Goal: Task Accomplishment & Management: Manage account settings

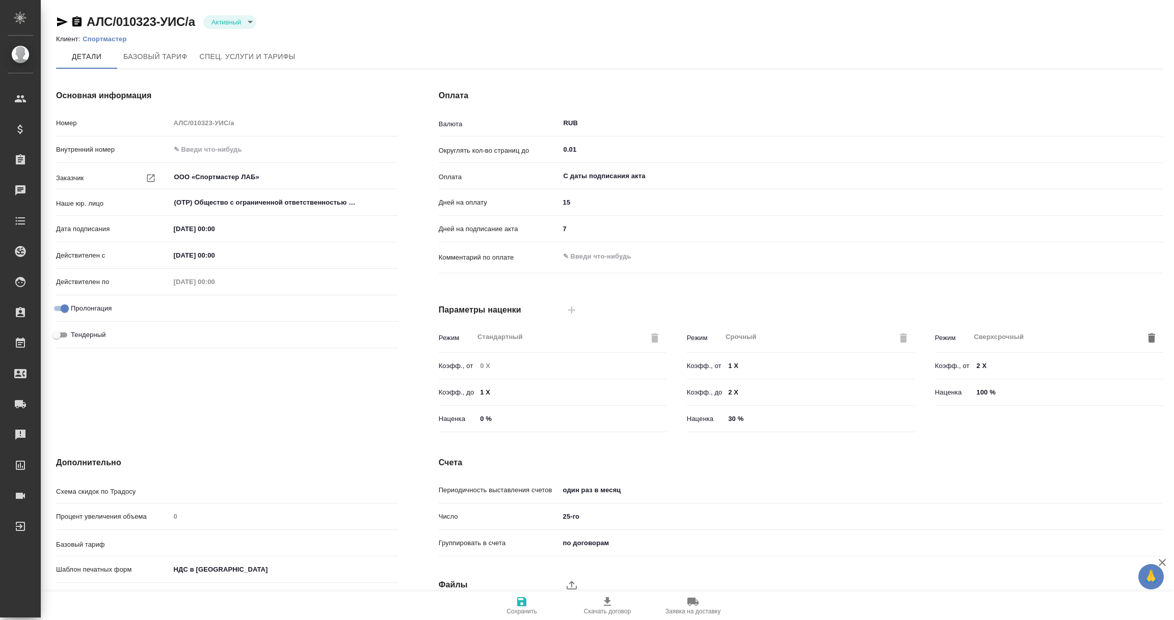
type input "без ТП"
type input "Стандартный шаблон - [PHONE_NUMBER] - ВЫБЕРИ МЕНЯ!"
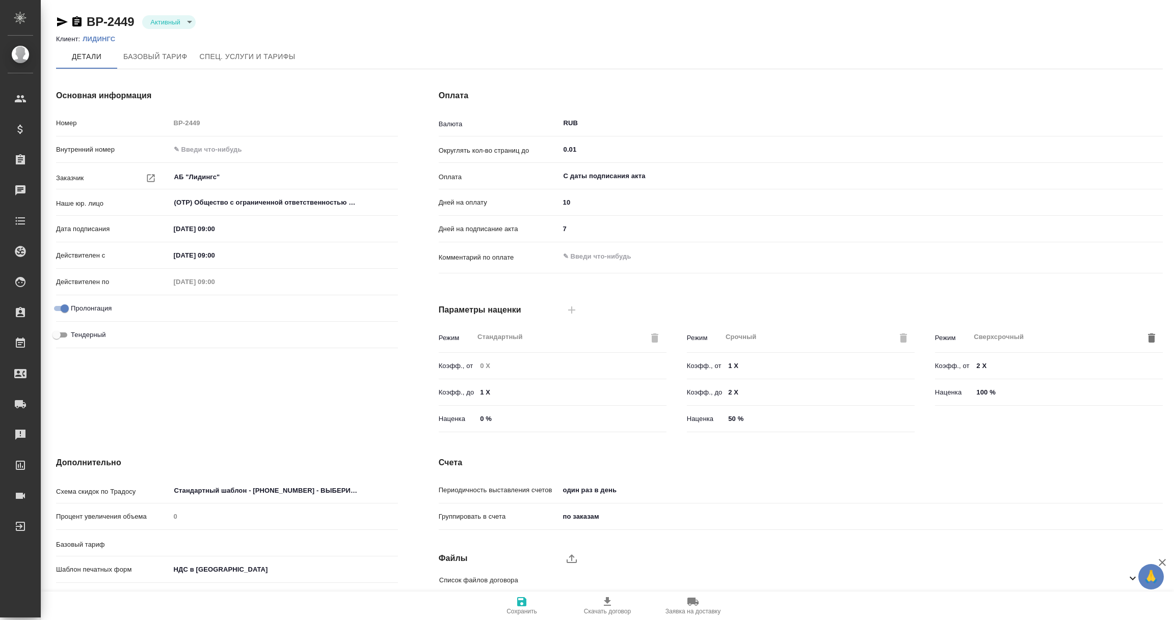
type input "1062 awatera + Marketing"
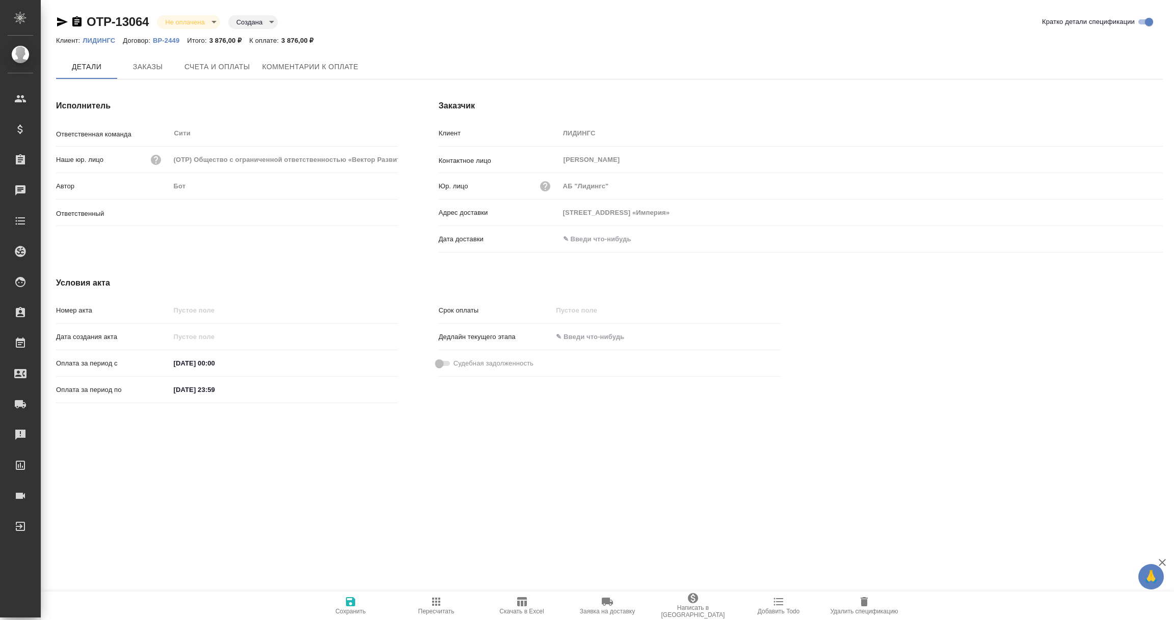
type input "Лямина Надежда"
click at [604, 242] on input "text" at bounding box center [603, 239] width 89 height 15
click at [1135, 239] on icon "button" at bounding box center [1133, 239] width 12 height 12
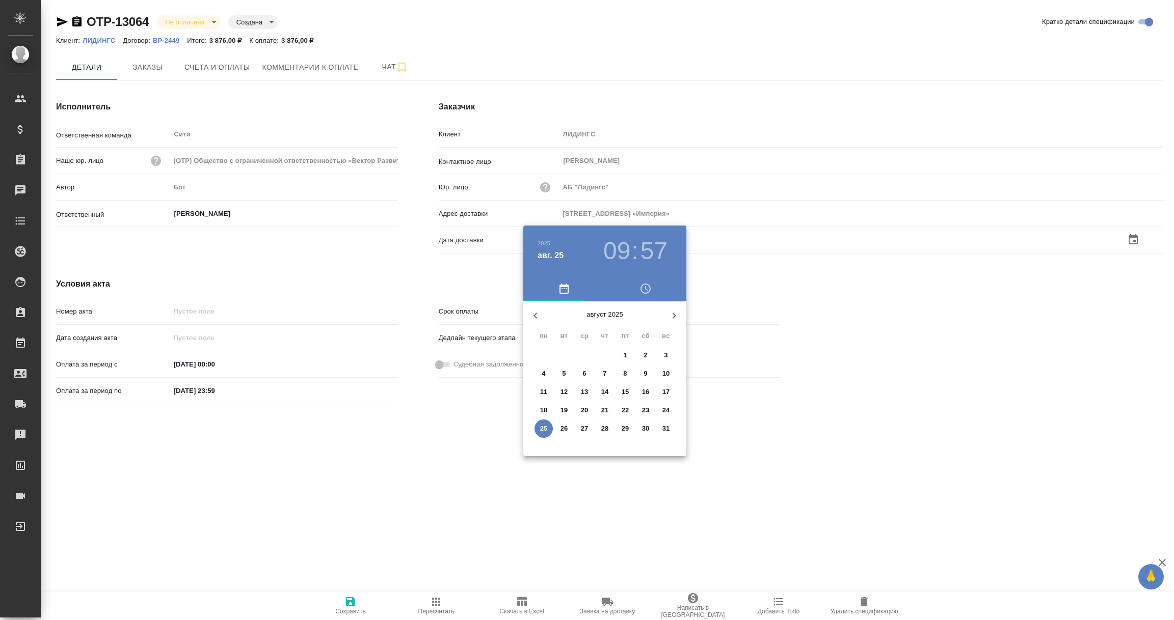
click at [546, 429] on p "25" at bounding box center [544, 429] width 8 height 10
type input "Россия, 123112, МоскваПресненская наб., 6 стр. 2Башня «Империя»"
type input "25.08.2025 09:57"
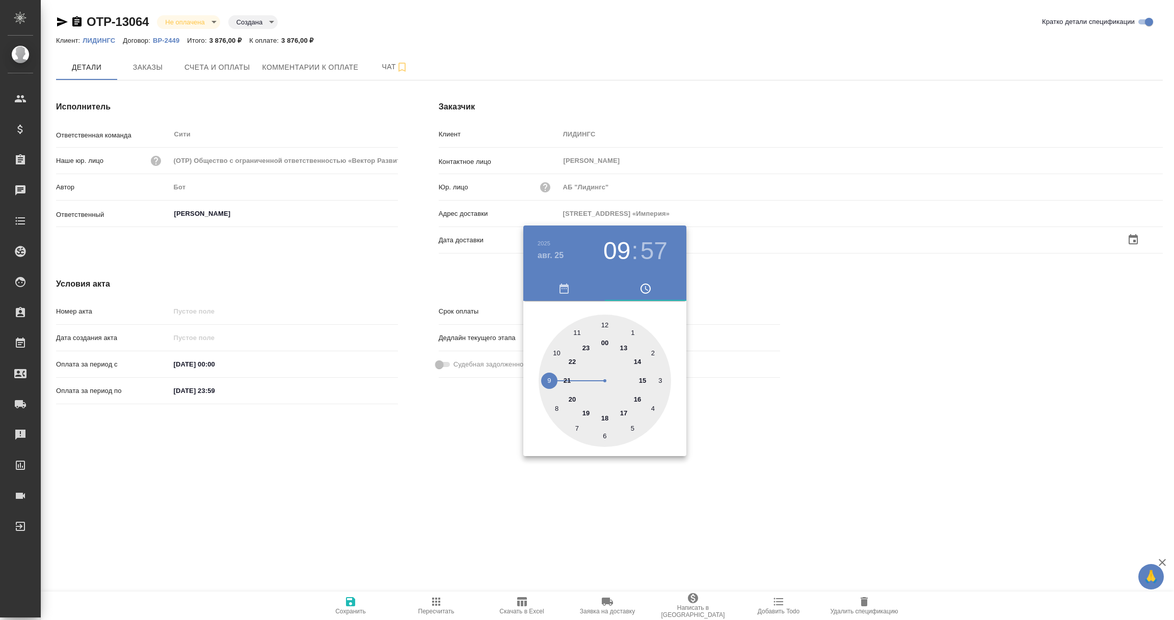
click at [459, 466] on div at bounding box center [587, 310] width 1174 height 620
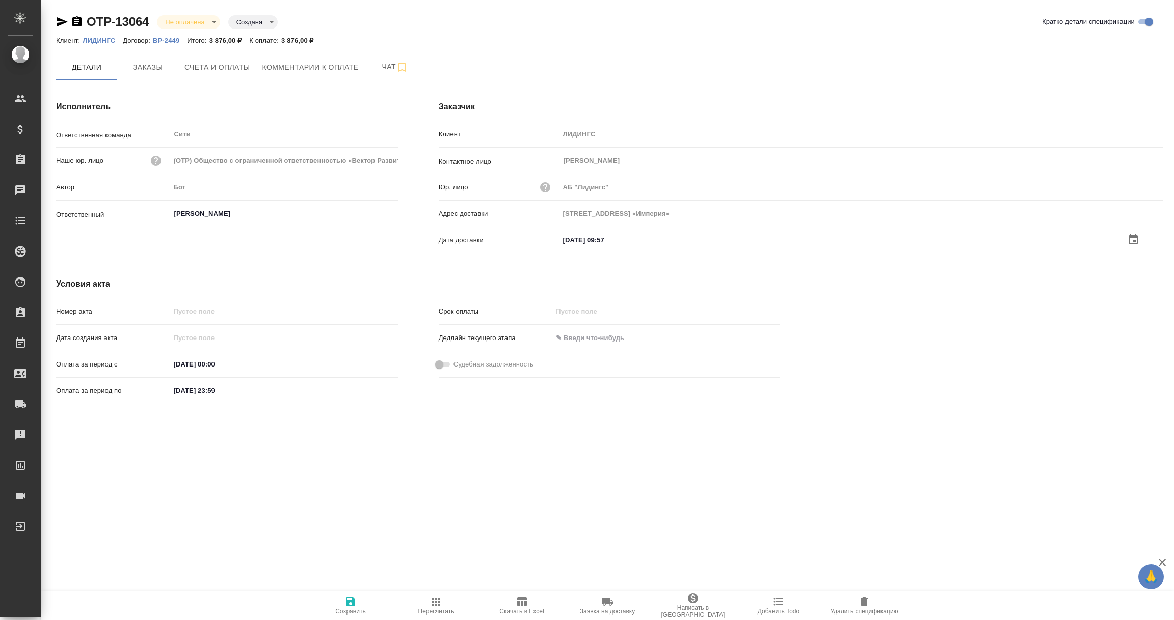
click at [346, 602] on icon "button" at bounding box center [350, 602] width 9 height 9
click at [215, 71] on span "Счета и оплаты" at bounding box center [217, 67] width 66 height 13
type input "Россия, 123112, МоскваПресненская наб., 6 стр. 2Башня «Империя»"
drag, startPoint x: 0, startPoint y: 0, endPoint x: 638, endPoint y: 253, distance: 686.7
click at [576, 235] on input "text" at bounding box center [603, 239] width 89 height 15
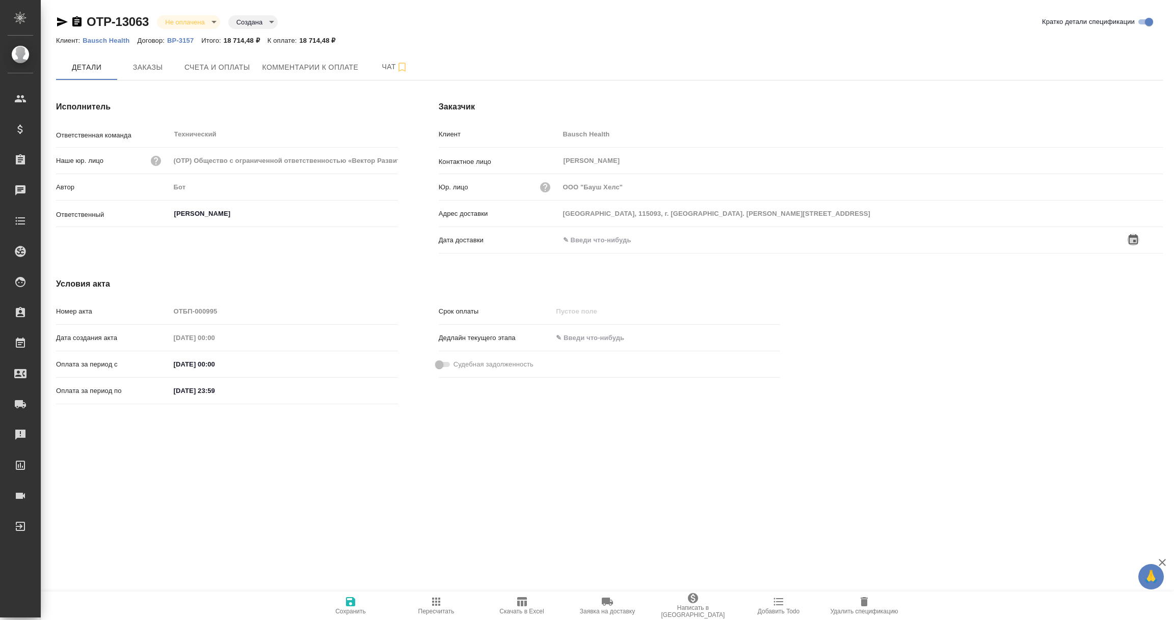
click at [1136, 242] on icon "button" at bounding box center [1133, 240] width 12 height 12
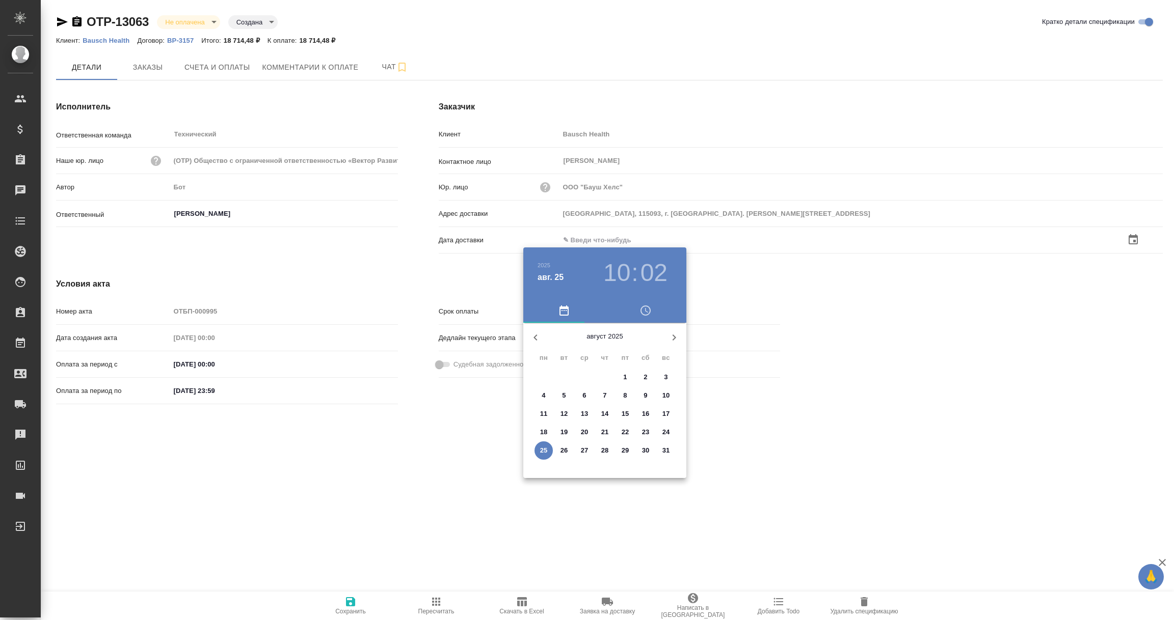
click at [543, 450] on p "25" at bounding box center [544, 451] width 8 height 10
type input "Россия, 115093, г. МоскваУл. Павловская, д.7, стр.1"
type input "25.08.2025 10:02"
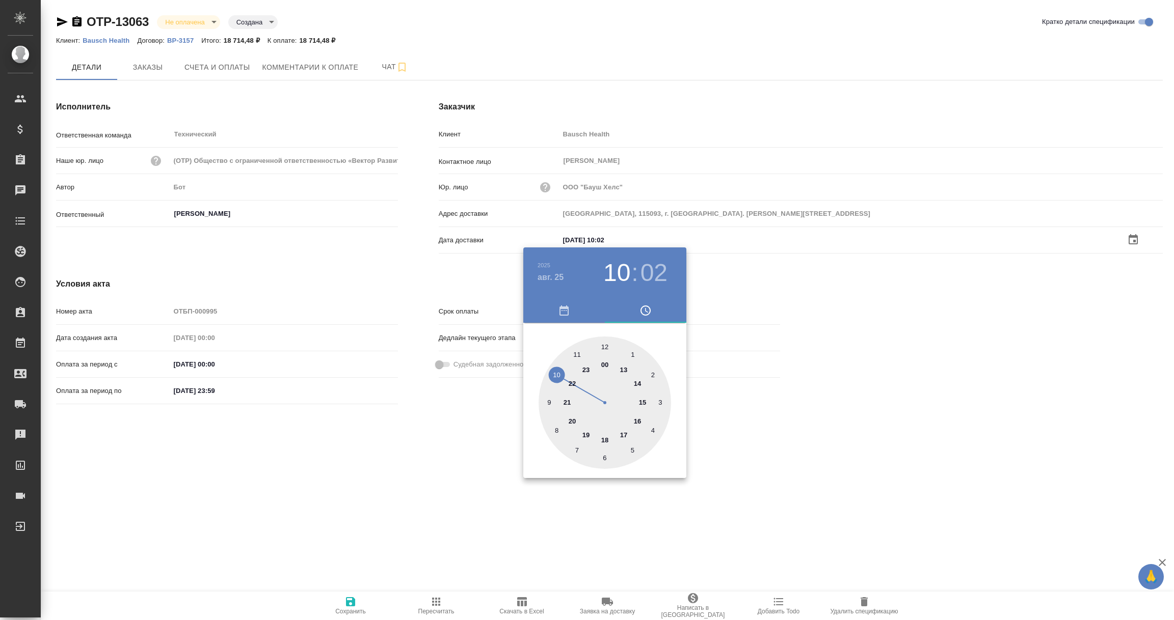
click at [450, 501] on div at bounding box center [587, 310] width 1174 height 620
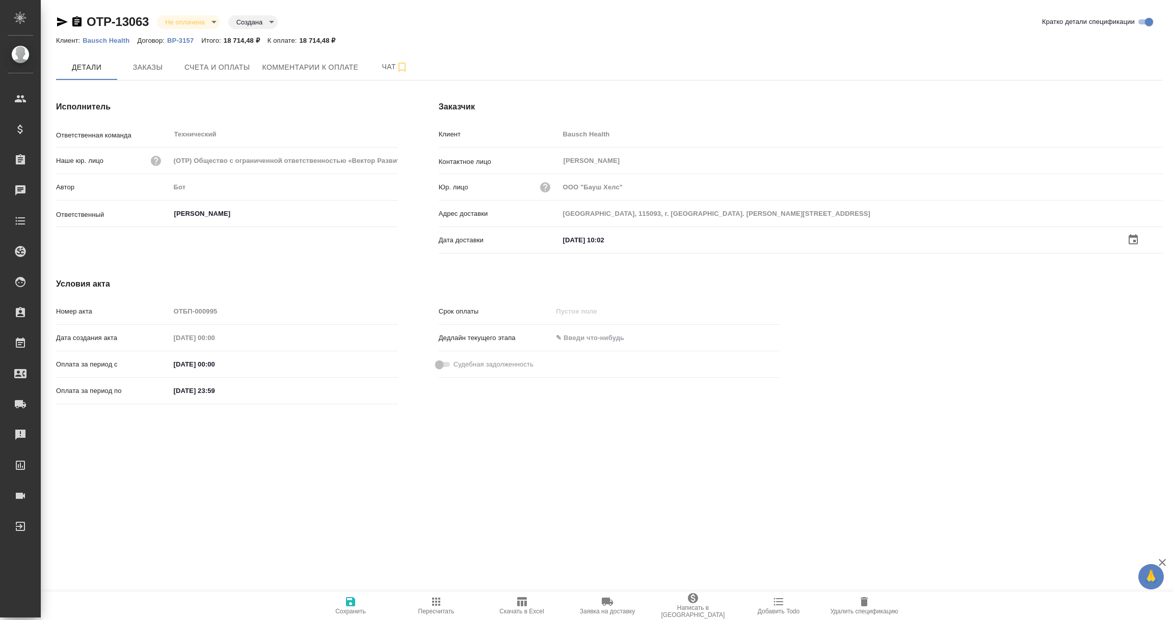
click at [346, 607] on icon "button" at bounding box center [350, 602] width 12 height 12
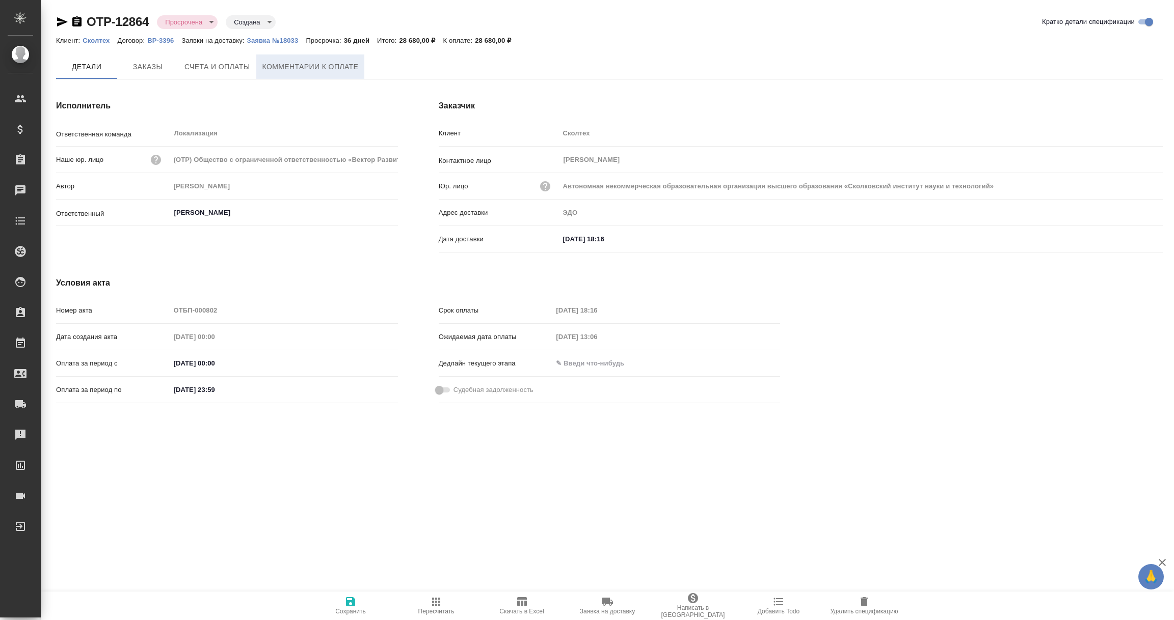
click at [280, 68] on span "Комментарии к оплате" at bounding box center [310, 67] width 96 height 13
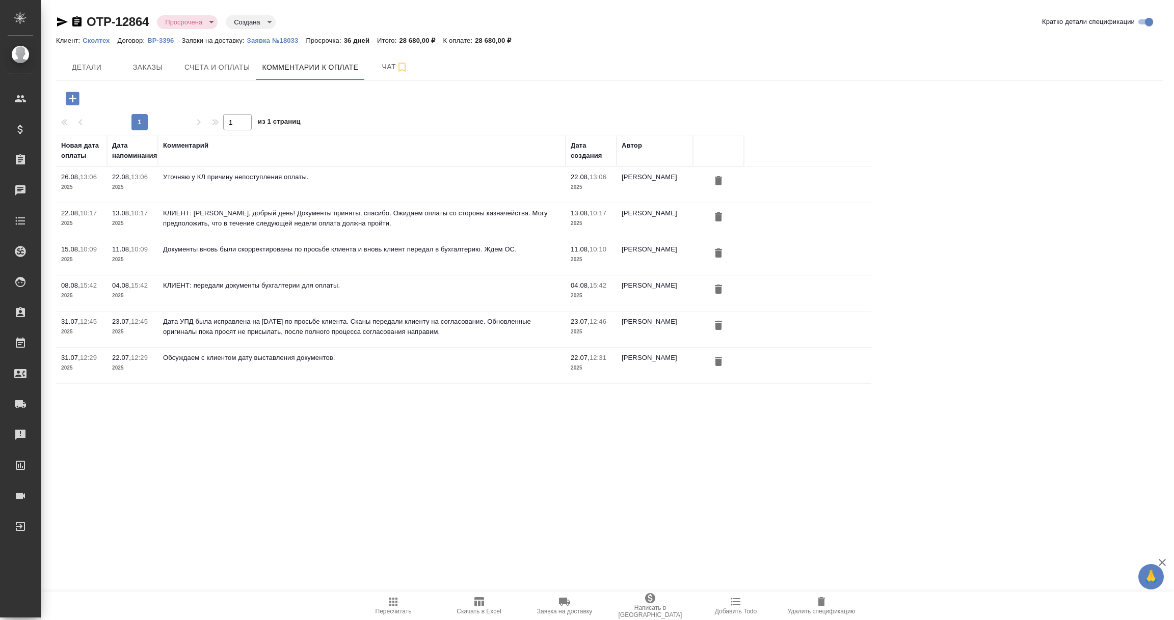
click at [69, 96] on icon "button" at bounding box center [72, 98] width 13 height 13
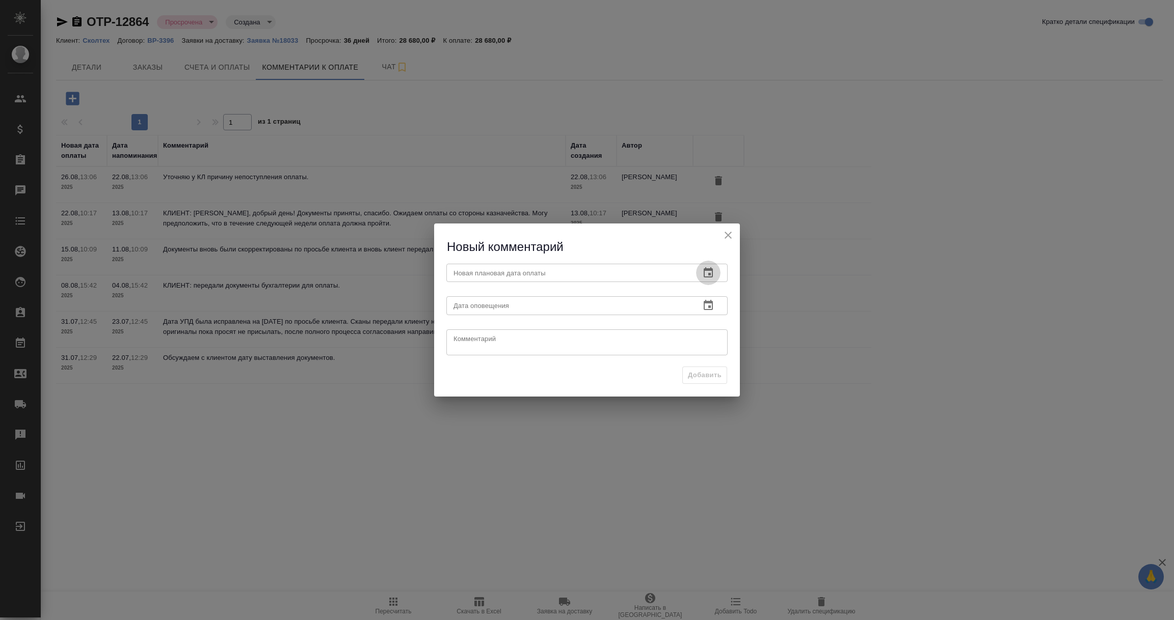
click at [709, 271] on icon "button" at bounding box center [708, 273] width 12 height 12
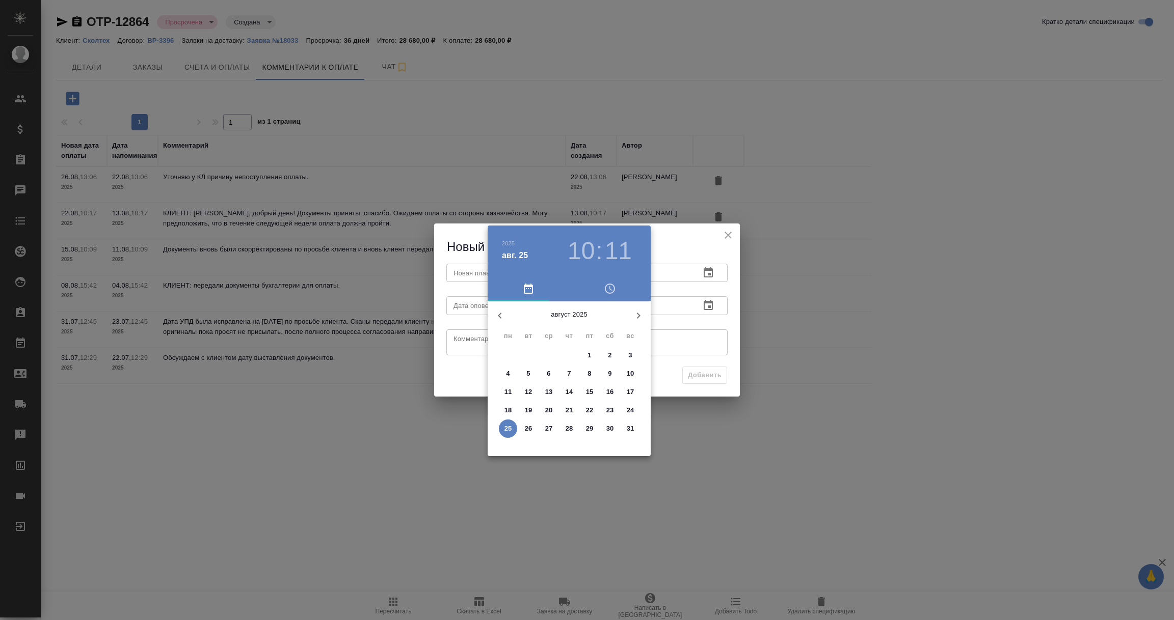
click at [638, 316] on icon "button" at bounding box center [639, 316] width 4 height 6
click at [591, 354] on span "5" at bounding box center [589, 355] width 18 height 10
type input "05.09.2025 10:11"
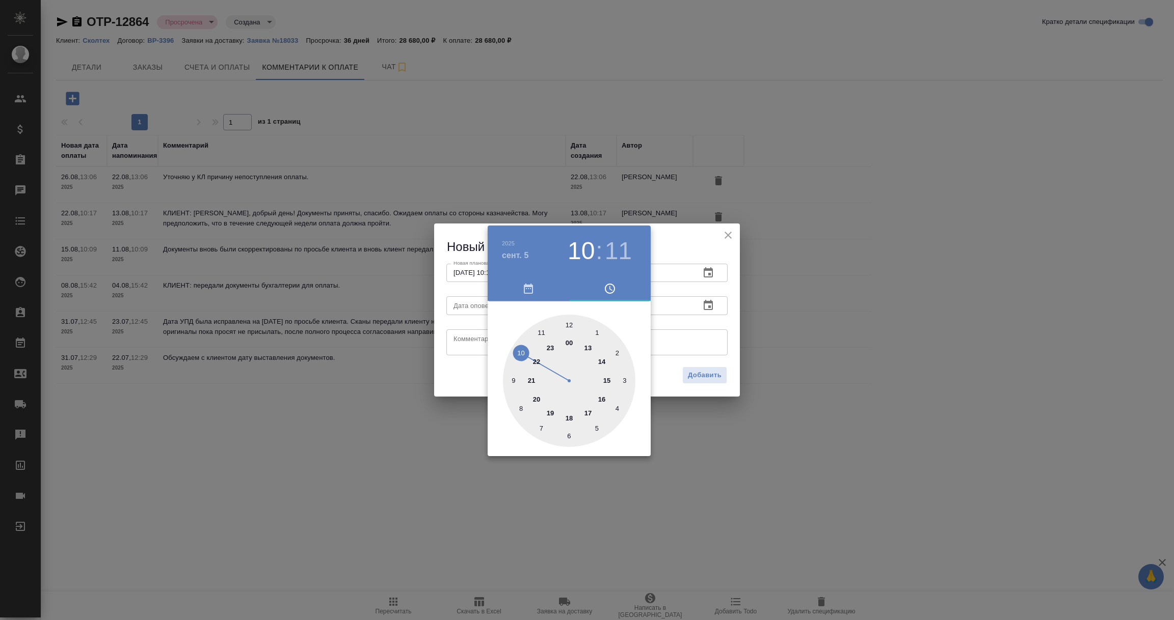
click at [687, 311] on div at bounding box center [587, 310] width 1174 height 620
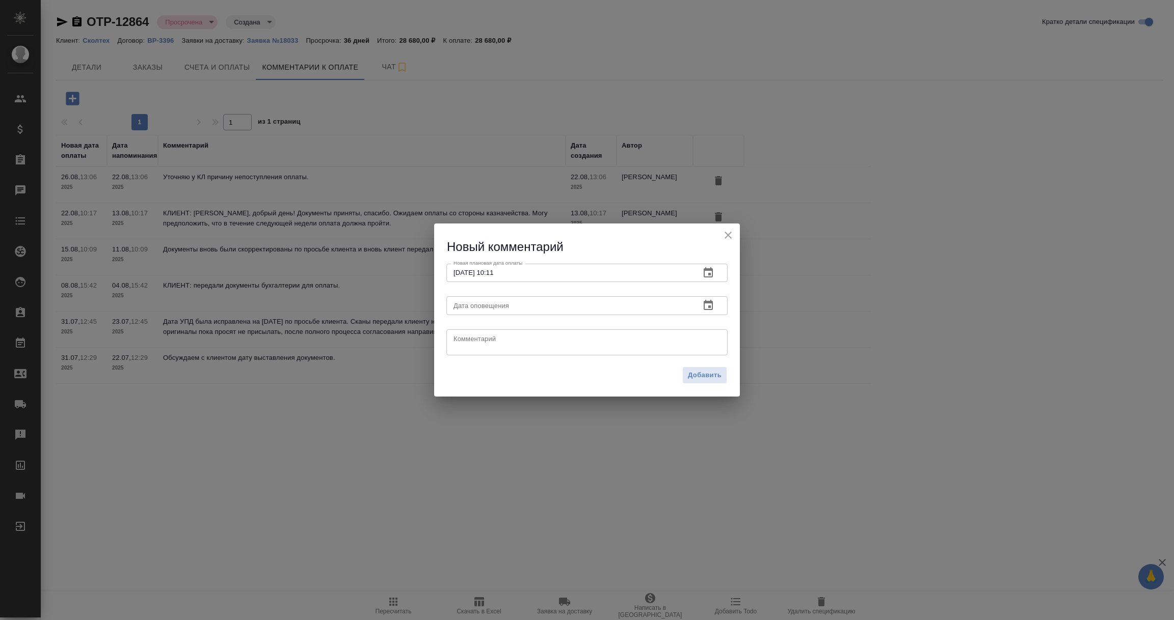
click at [659, 307] on input "text" at bounding box center [569, 305] width 246 height 18
click at [714, 308] on button "button" at bounding box center [708, 305] width 24 height 24
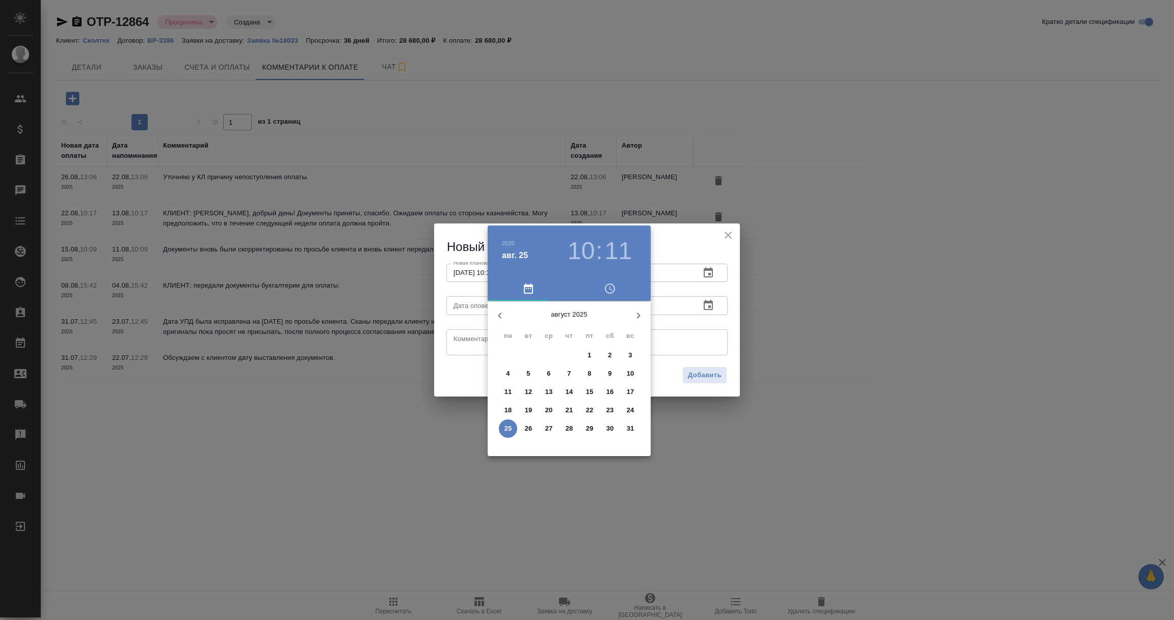
click at [509, 428] on p "25" at bounding box center [508, 429] width 8 height 10
type input "25.08.2025 10:11"
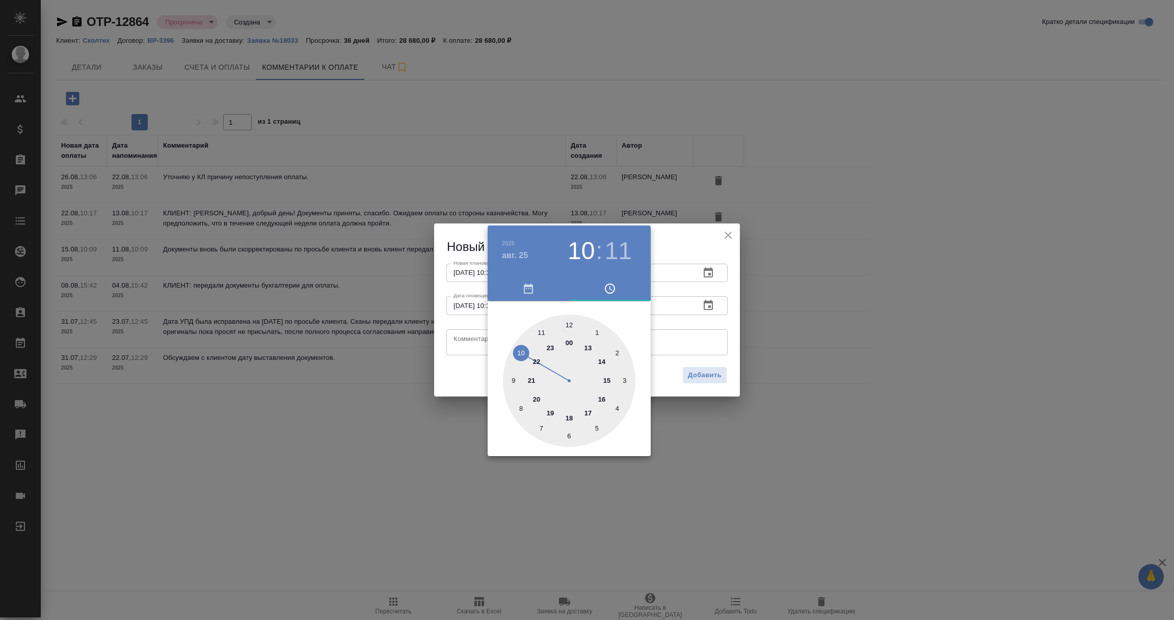
click at [463, 348] on div at bounding box center [587, 310] width 1174 height 620
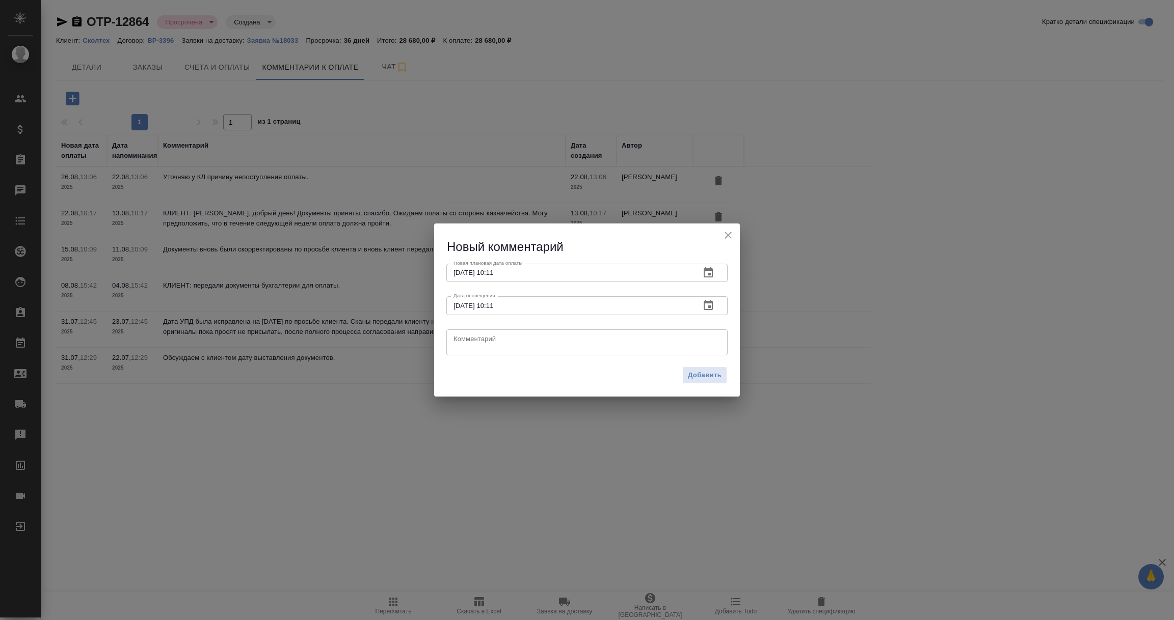
click at [463, 347] on textarea at bounding box center [586, 342] width 267 height 15
paste textarea "Екатерина, добрый день! Вижу в системе, что казначейство одобрило проведение пл…"
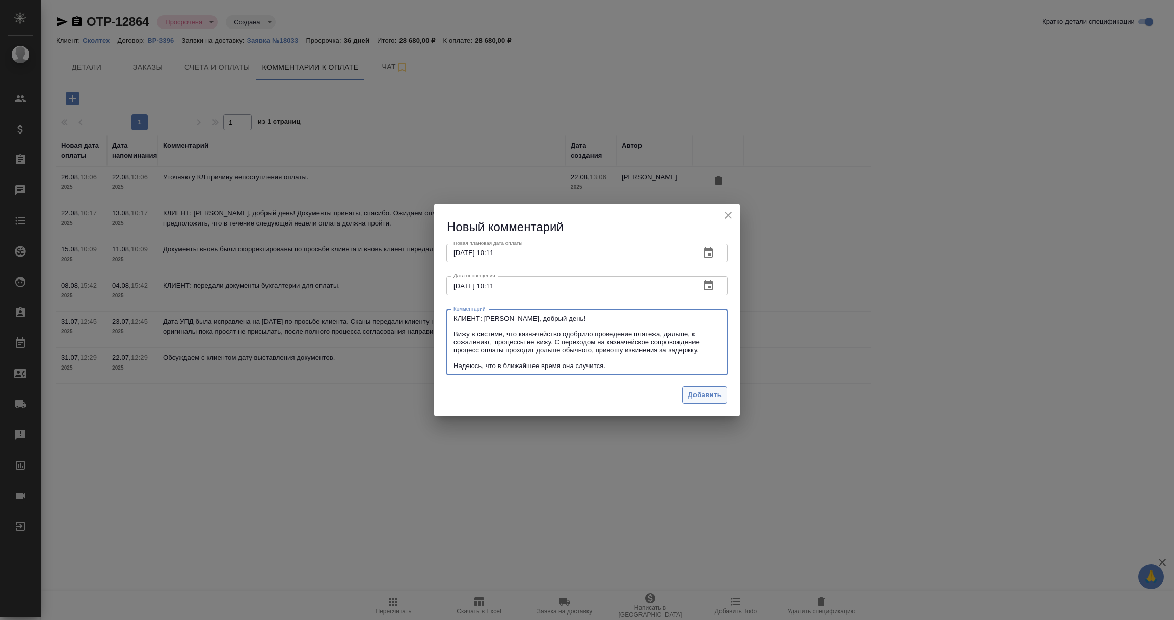
type textarea "КЛИЕНТ: Екатерина, добрый день! Вижу в системе, что казначейство одобрило прове…"
click at [707, 398] on span "Добавить" at bounding box center [705, 396] width 34 height 12
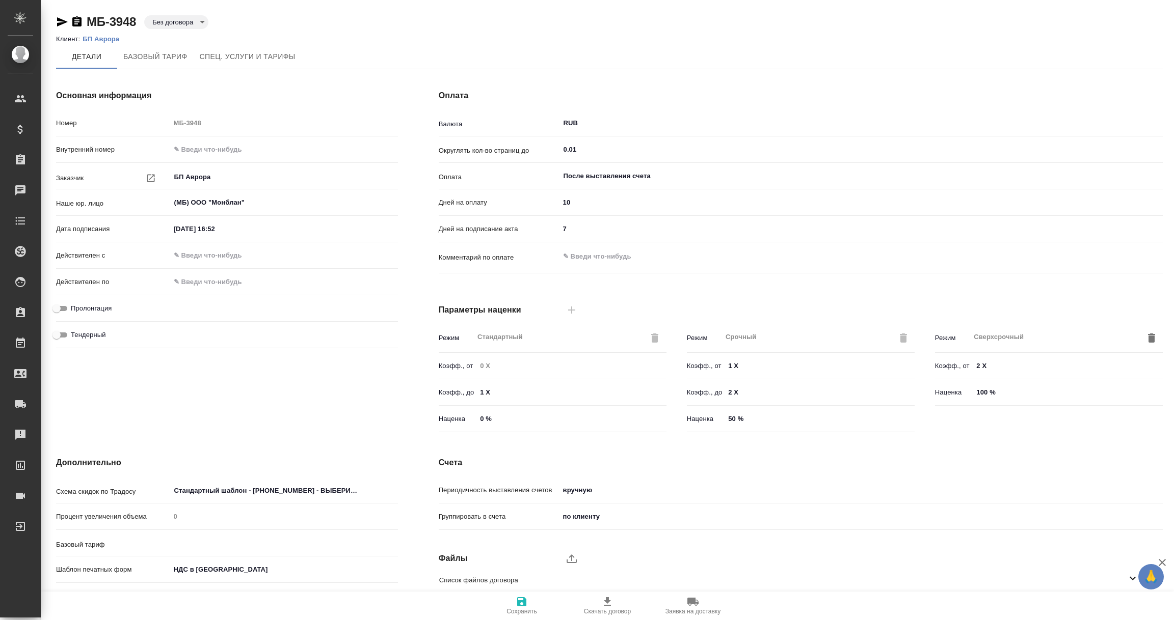
type input "Базовый ТП 2025"
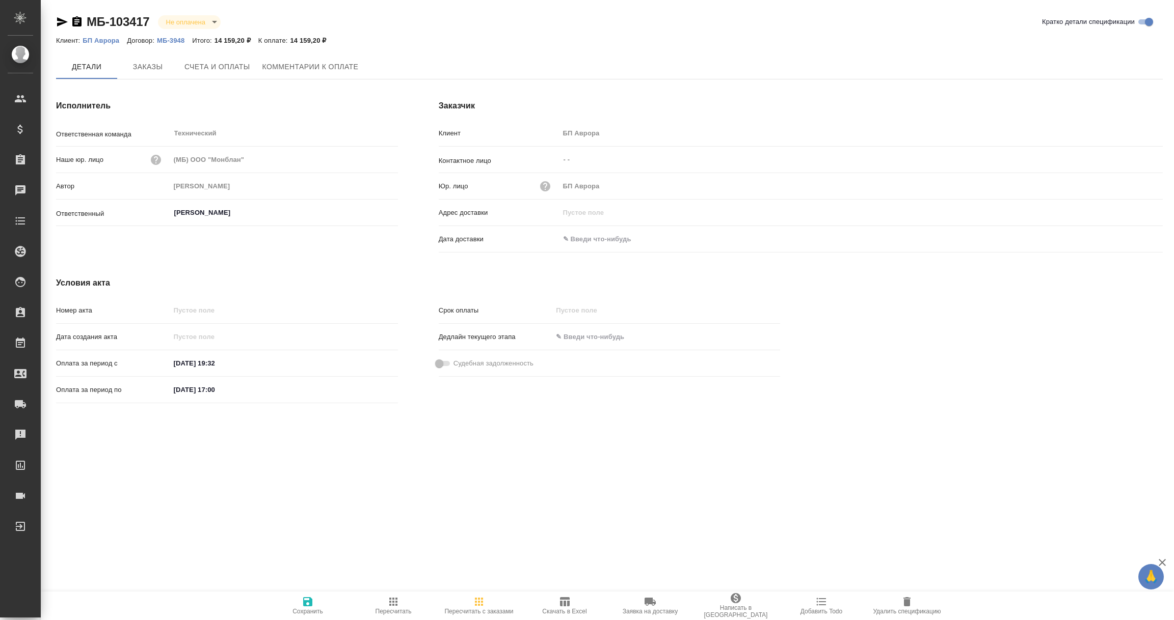
click at [103, 42] on p "БП Аврора" at bounding box center [105, 41] width 44 height 8
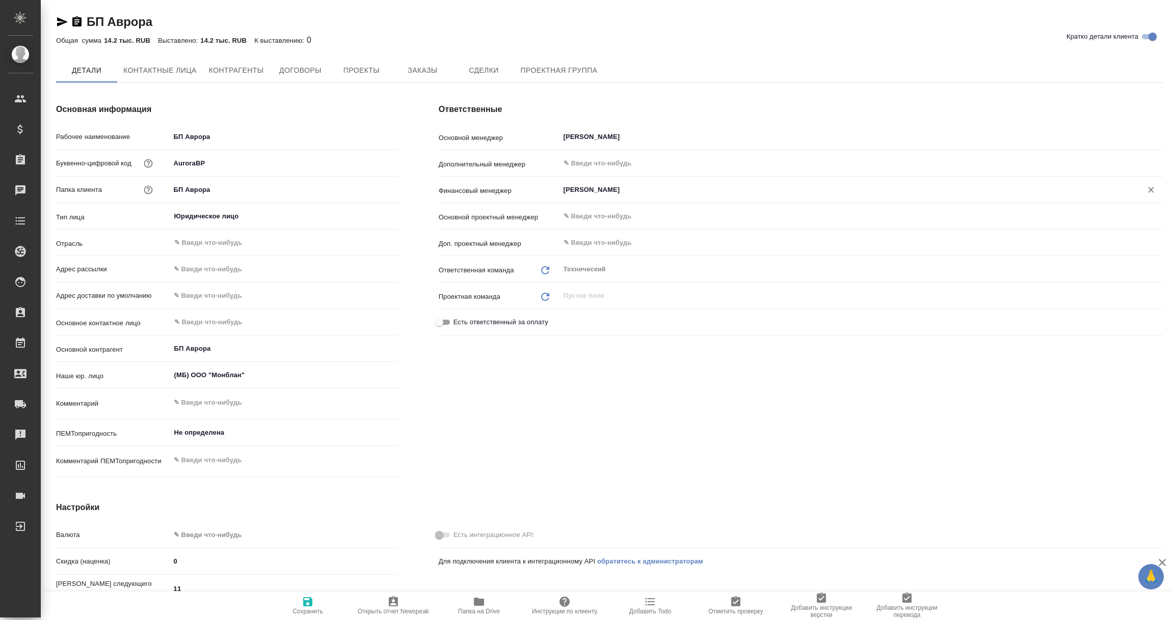
type textarea "x"
click at [610, 190] on input "Брылякова Анастасия" at bounding box center [843, 191] width 563 height 12
type textarea "x"
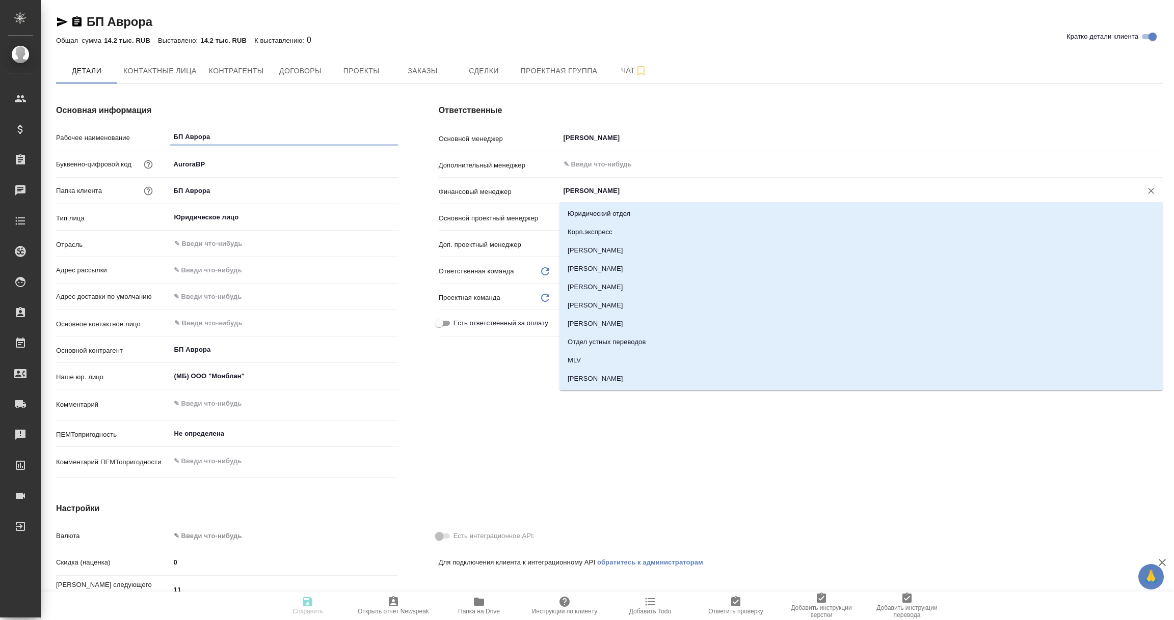
type textarea "x"
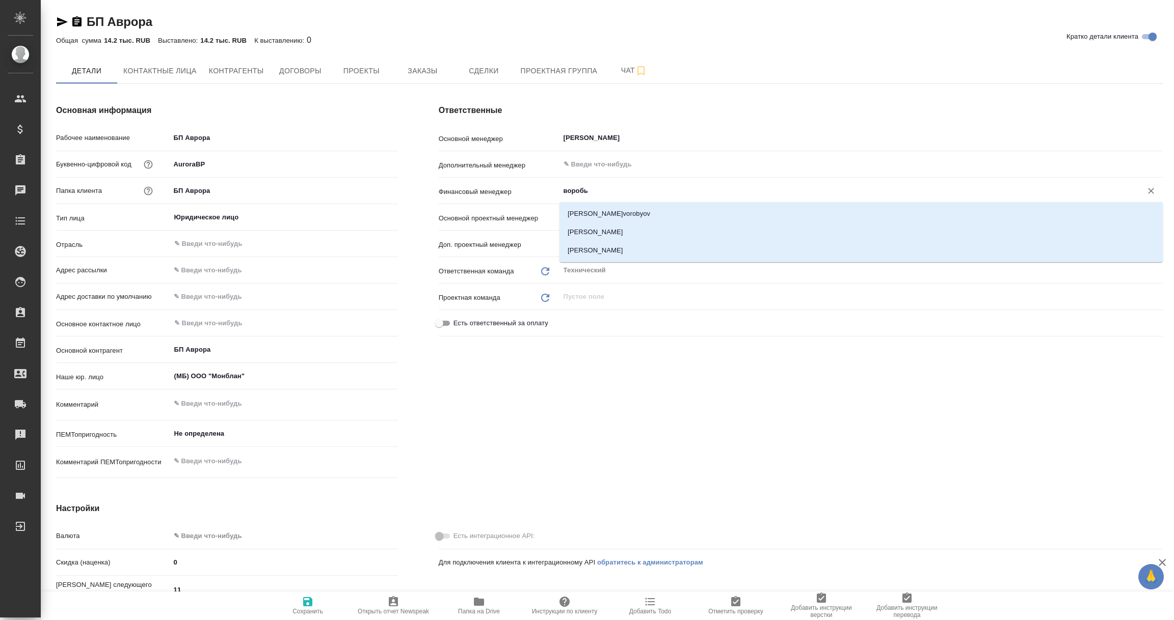
type input "воробье"
type textarea "x"
click at [613, 245] on li "[PERSON_NAME]" at bounding box center [860, 250] width 603 height 18
type textarea "x"
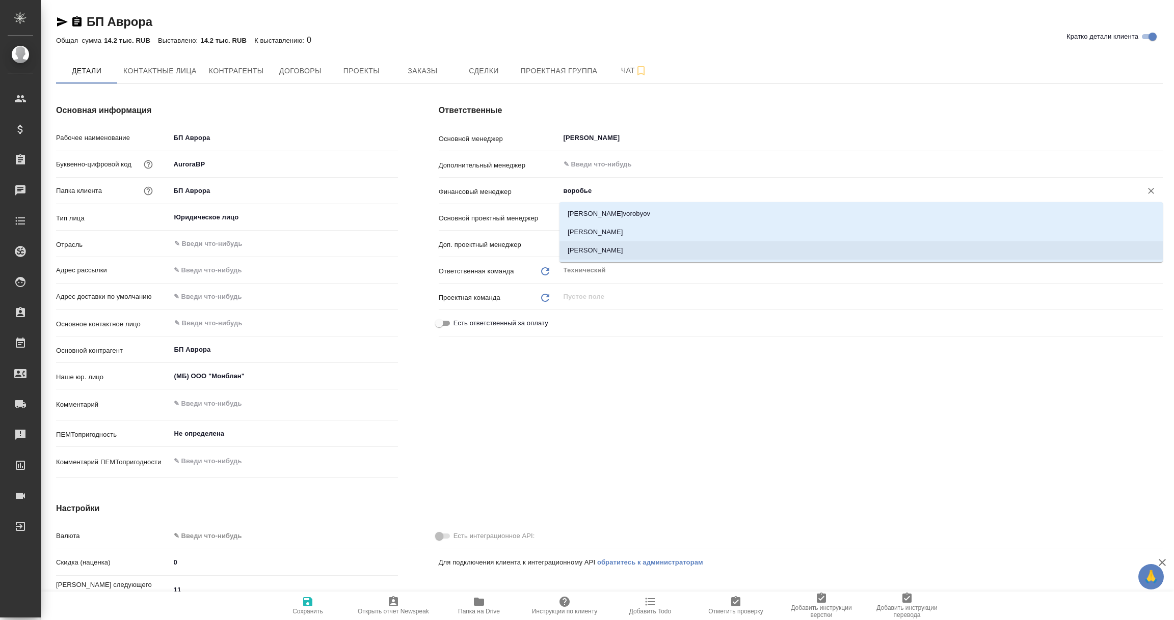
type textarea "x"
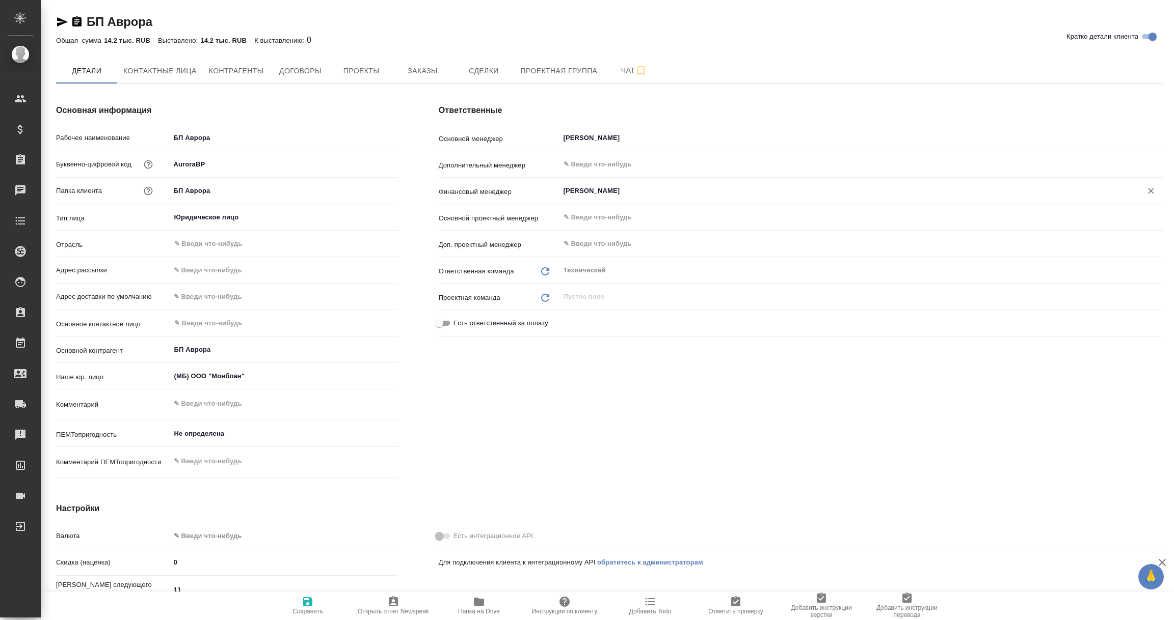
type input "[PERSON_NAME]"
click at [297, 601] on span "Сохранить" at bounding box center [307, 605] width 73 height 19
type textarea "x"
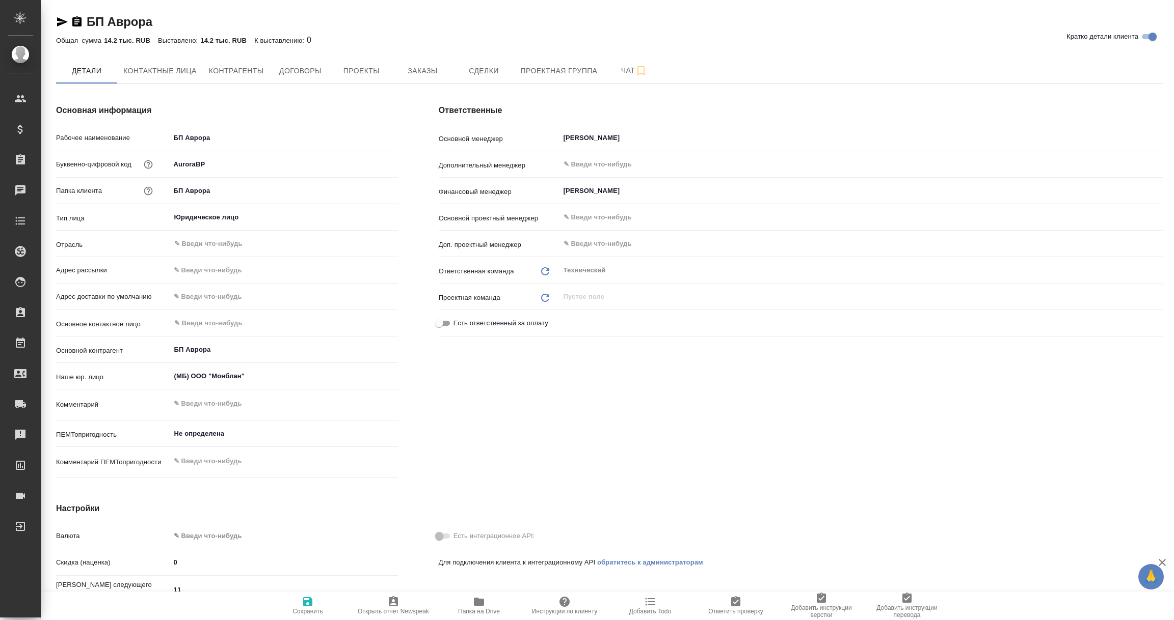
type textarea "x"
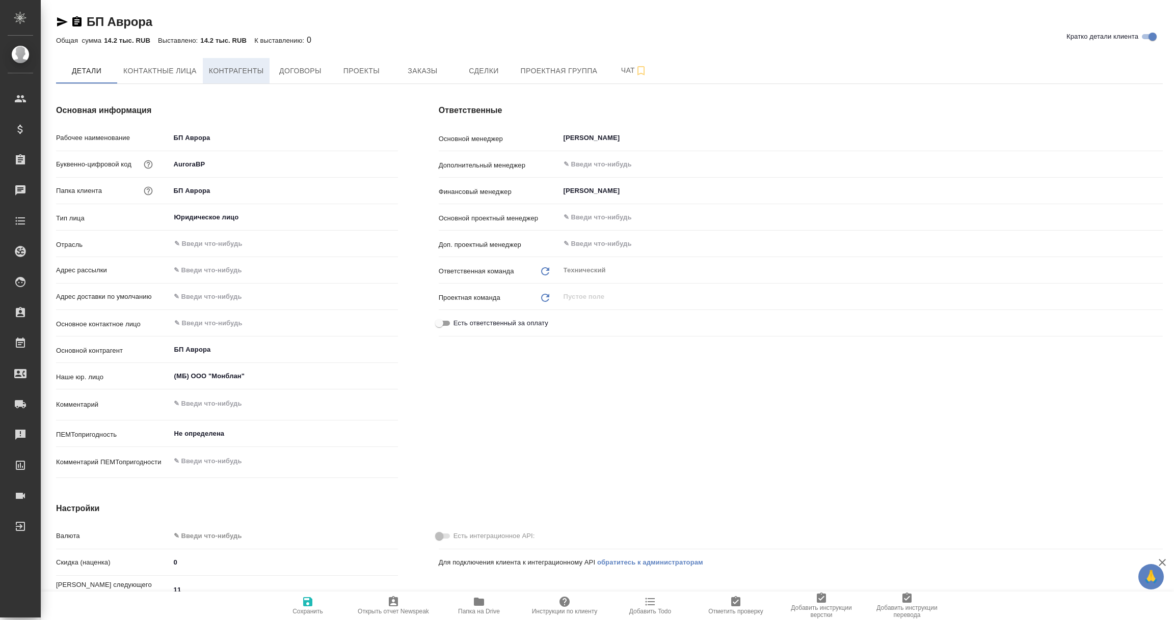
type textarea "x"
click at [253, 68] on span "Контрагенты" at bounding box center [236, 71] width 55 height 13
type textarea "x"
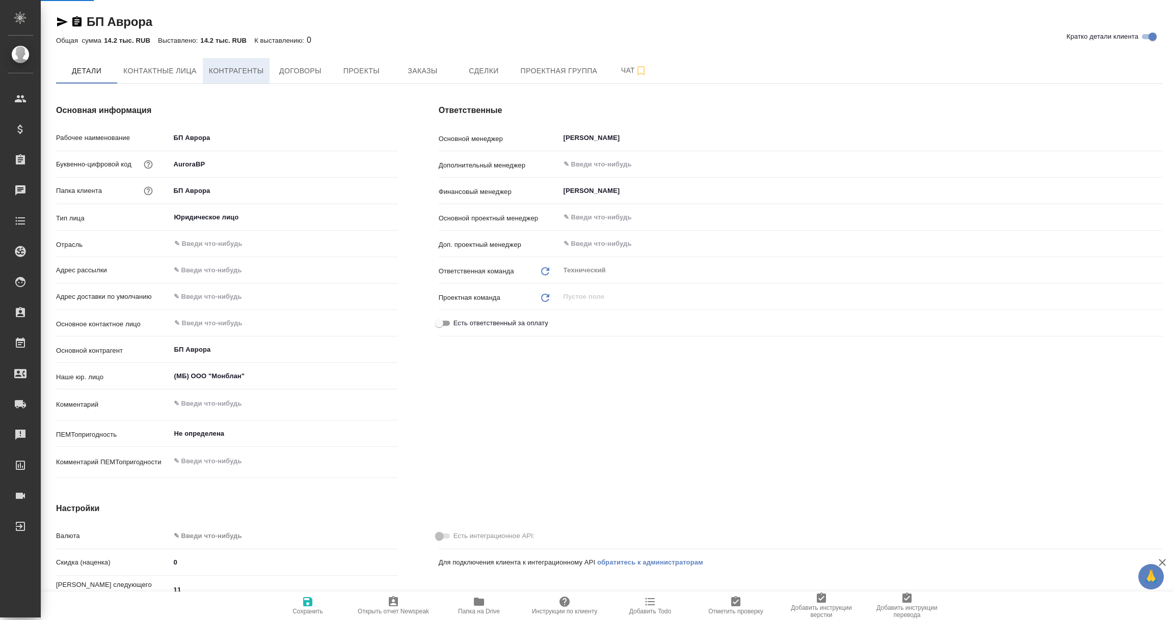
type textarea "x"
